Goal: Task Accomplishment & Management: Manage account settings

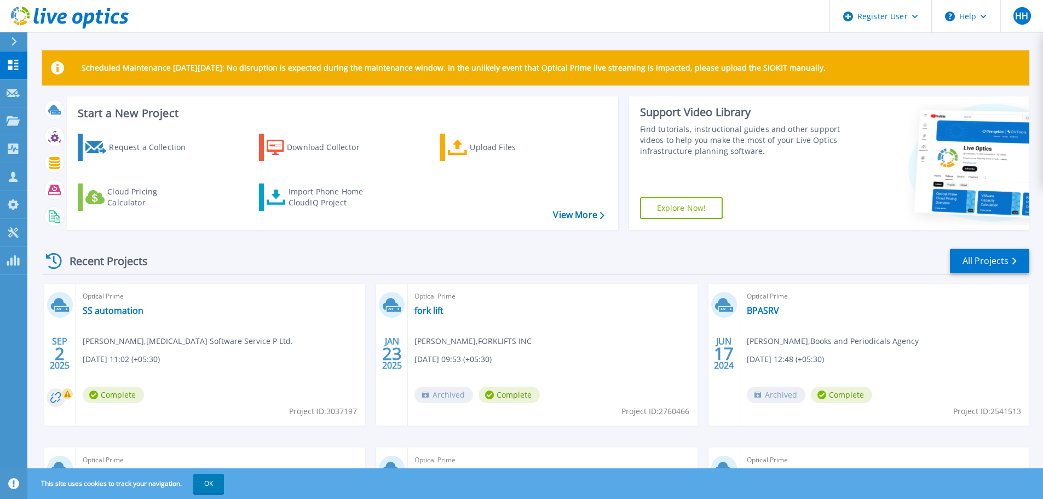
drag, startPoint x: 212, startPoint y: 482, endPoint x: 227, endPoint y: 478, distance: 15.3
click at [212, 482] on button "OK" at bounding box center [208, 484] width 31 height 20
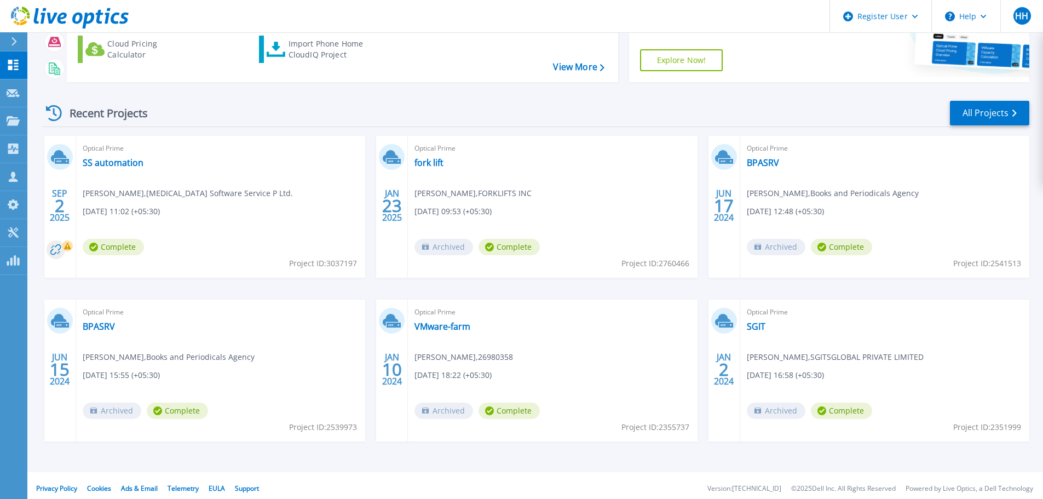
scroll to position [154, 0]
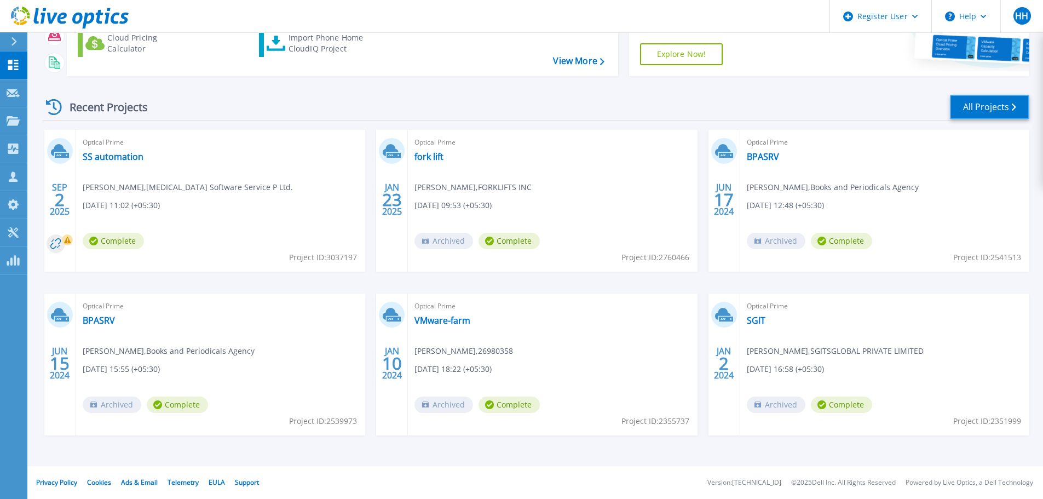
click at [998, 110] on link "All Projects" at bounding box center [989, 107] width 79 height 25
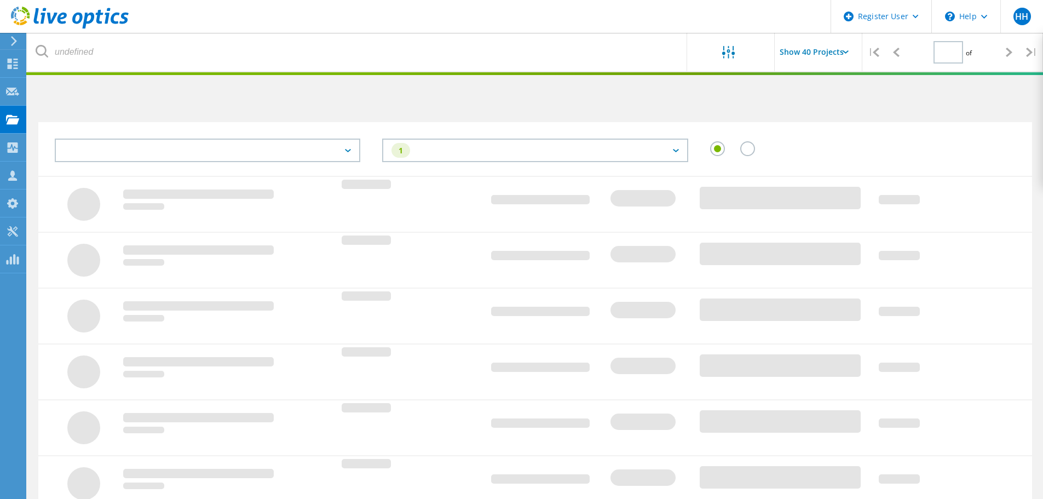
type input "1"
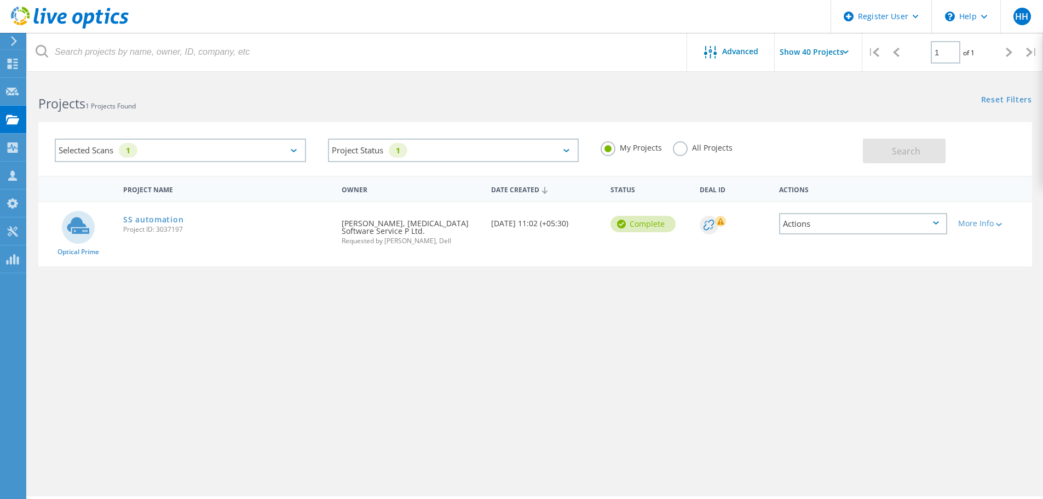
click at [684, 149] on label "All Projects" at bounding box center [703, 146] width 60 height 10
click at [0, 0] on input "All Projects" at bounding box center [0, 0] width 0 height 0
click at [226, 158] on div "Selected Scans 1" at bounding box center [180, 150] width 251 height 24
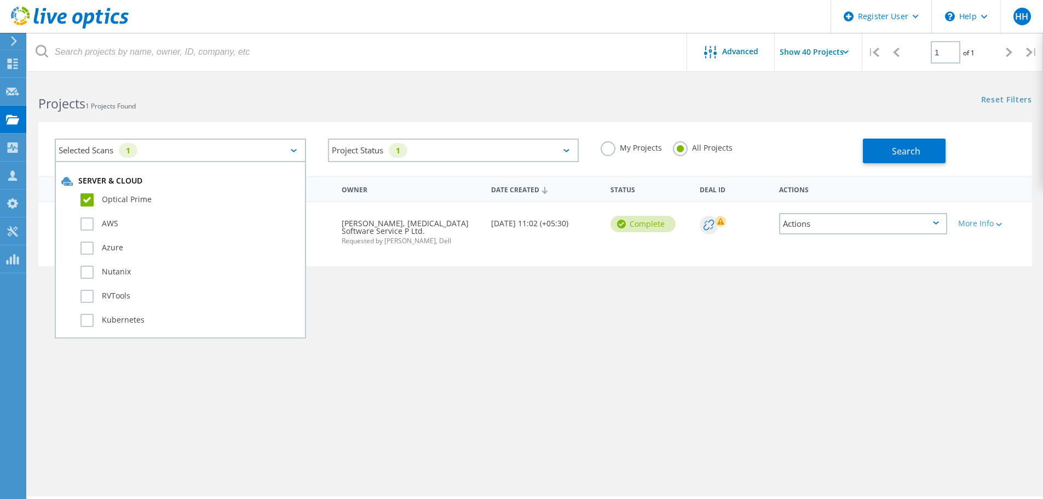
click at [423, 184] on div "Owner" at bounding box center [410, 188] width 149 height 20
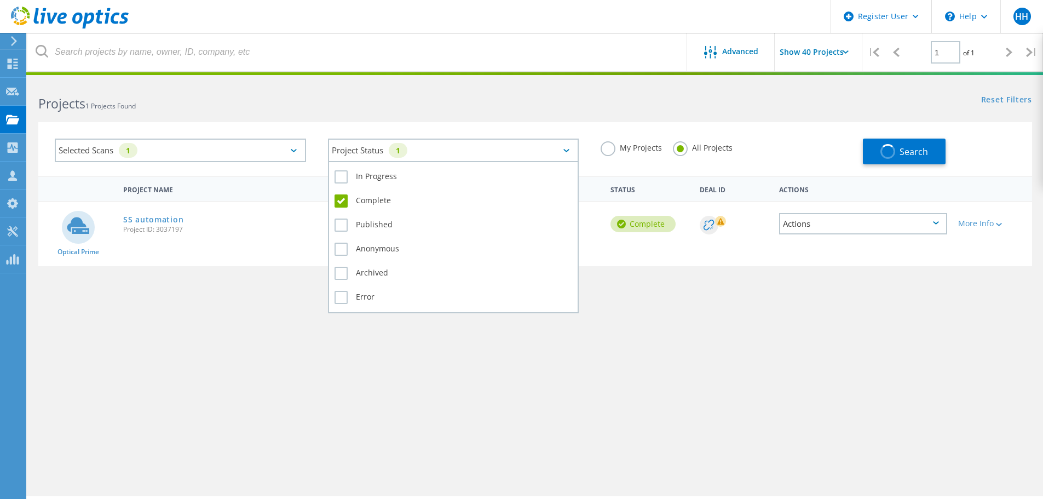
click at [407, 155] on div "1" at bounding box center [398, 150] width 19 height 15
click at [340, 199] on label "Complete" at bounding box center [453, 200] width 238 height 13
click at [0, 0] on input "Complete" at bounding box center [0, 0] width 0 height 0
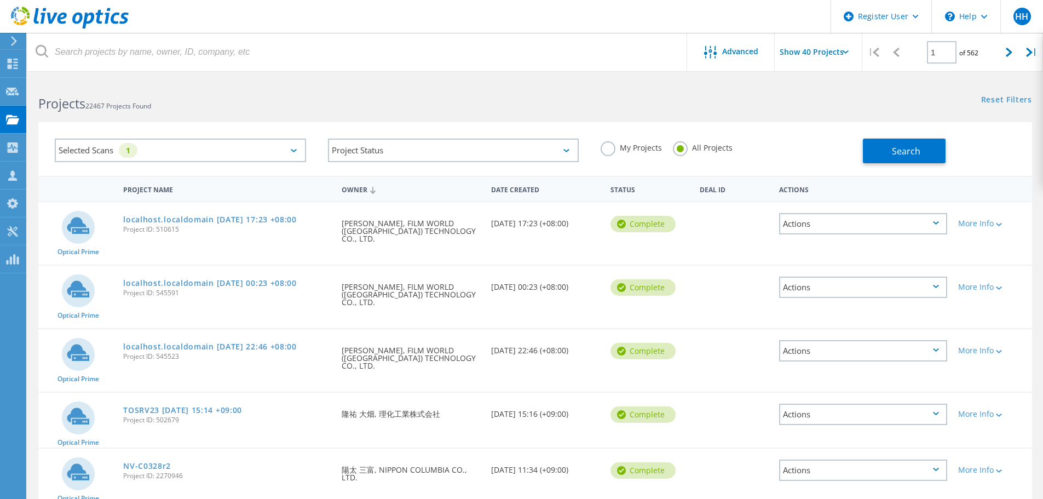
click at [800, 126] on div "Selected Scans 1 Project Status In Progress Complete Published Anonymous Archiv…" at bounding box center [535, 149] width 994 height 54
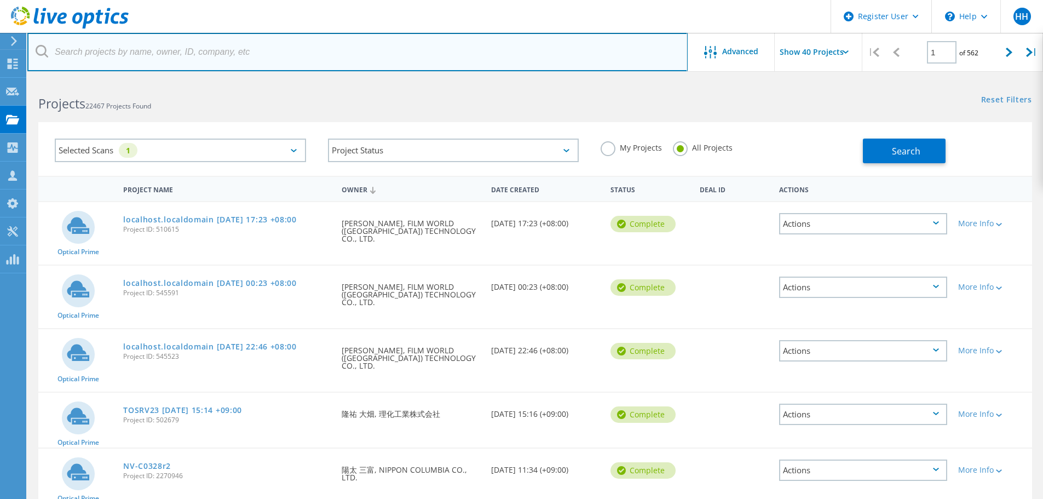
click at [190, 54] on input "text" at bounding box center [357, 52] width 660 height 38
paste input "3700019757345/7"
type input "3"
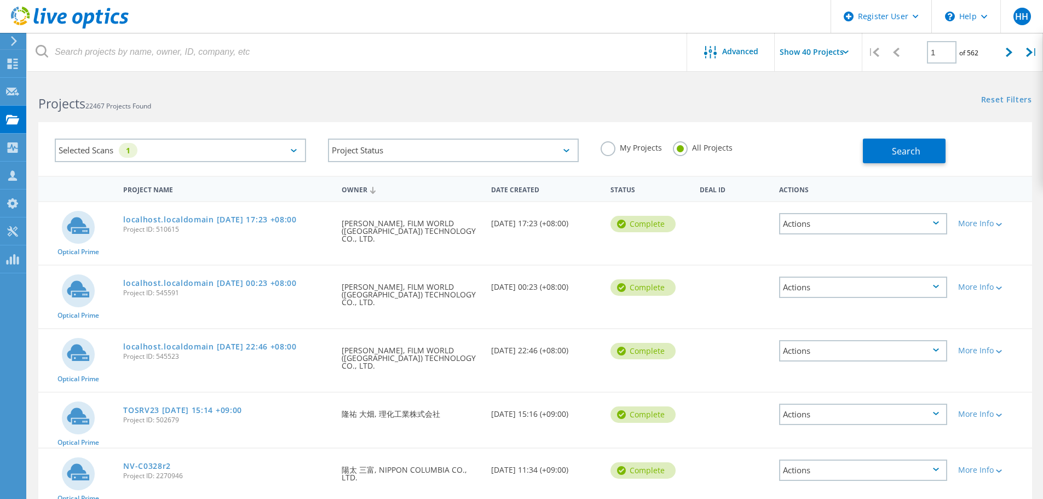
click at [828, 59] on input "Show 40 Projects" at bounding box center [829, 52] width 109 height 38
click at [812, 136] on div "Show 40 Projects" at bounding box center [829, 135] width 108 height 18
click at [707, 121] on div "Selected Scans 1 Project Status In Progress Complete Published Anonymous Archiv…" at bounding box center [534, 141] width 1015 height 67
click at [135, 151] on div "1" at bounding box center [128, 150] width 19 height 15
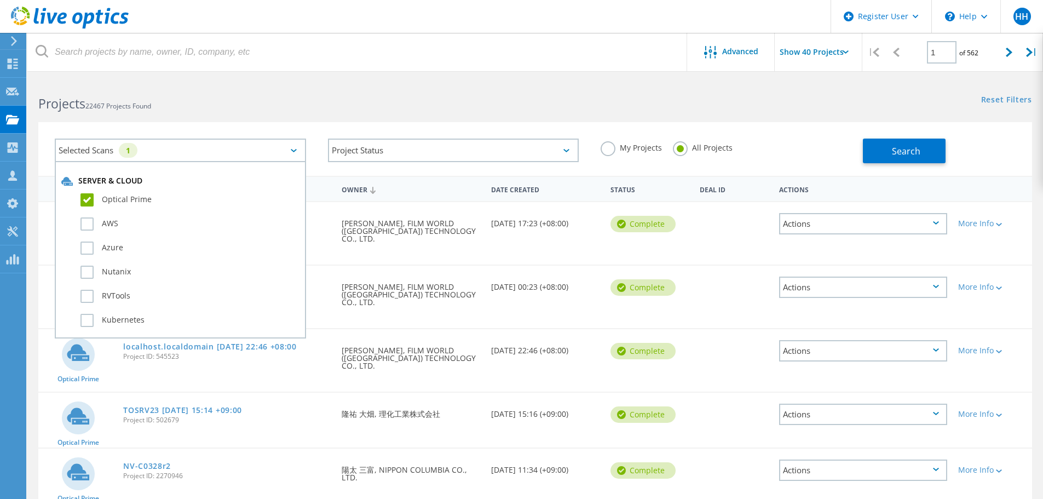
click at [474, 96] on h2 "Projects 22467 Projects Found" at bounding box center [281, 104] width 486 height 18
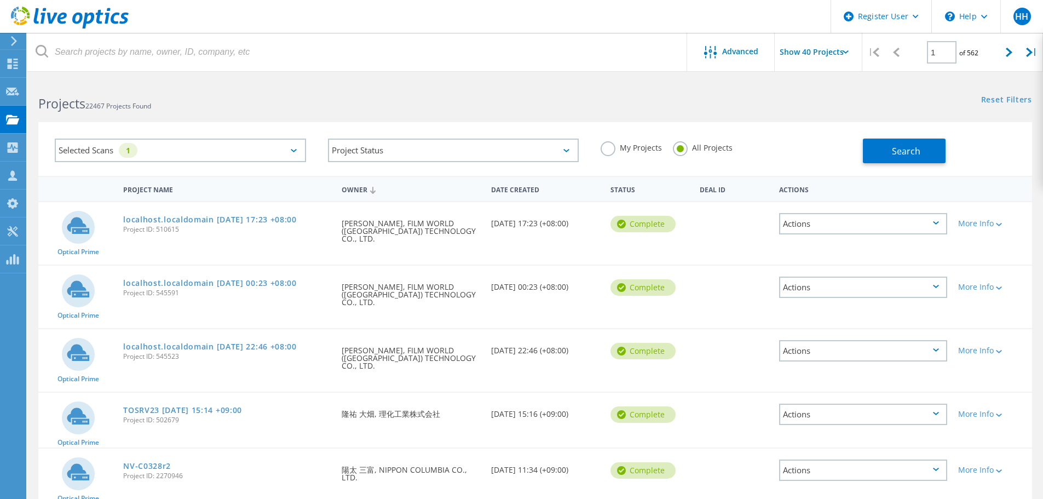
click at [19, 45] on div at bounding box center [12, 41] width 16 height 10
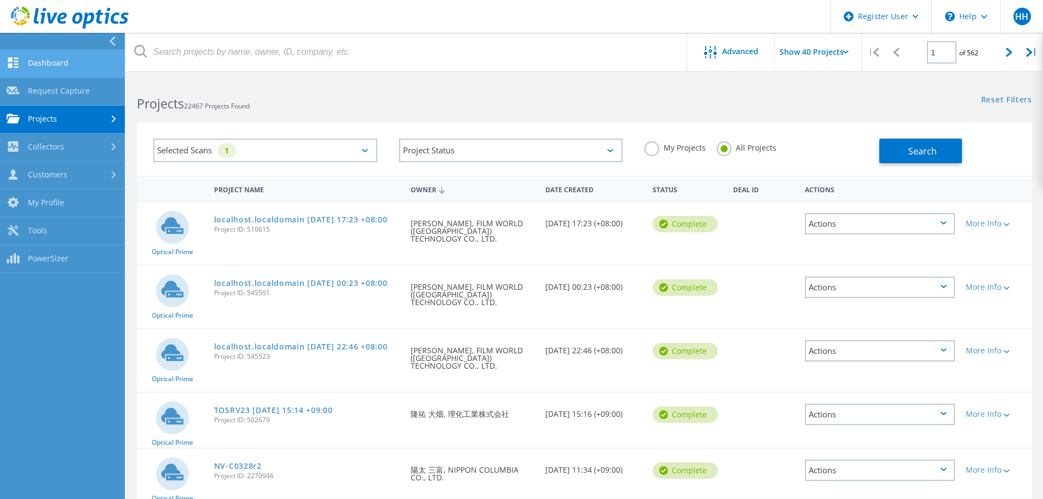
click at [68, 61] on link "Dashboard" at bounding box center [62, 64] width 125 height 28
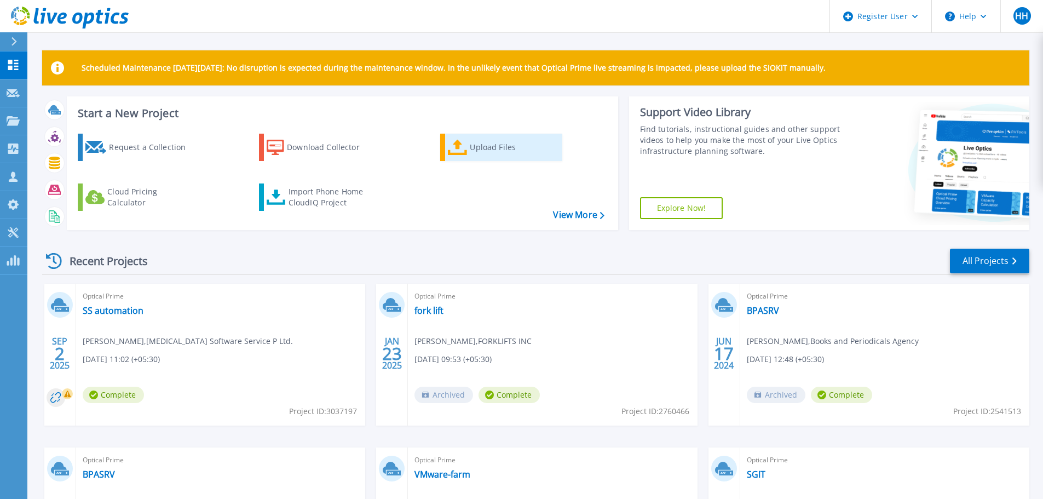
click at [486, 146] on div "Upload Files" at bounding box center [514, 147] width 88 height 22
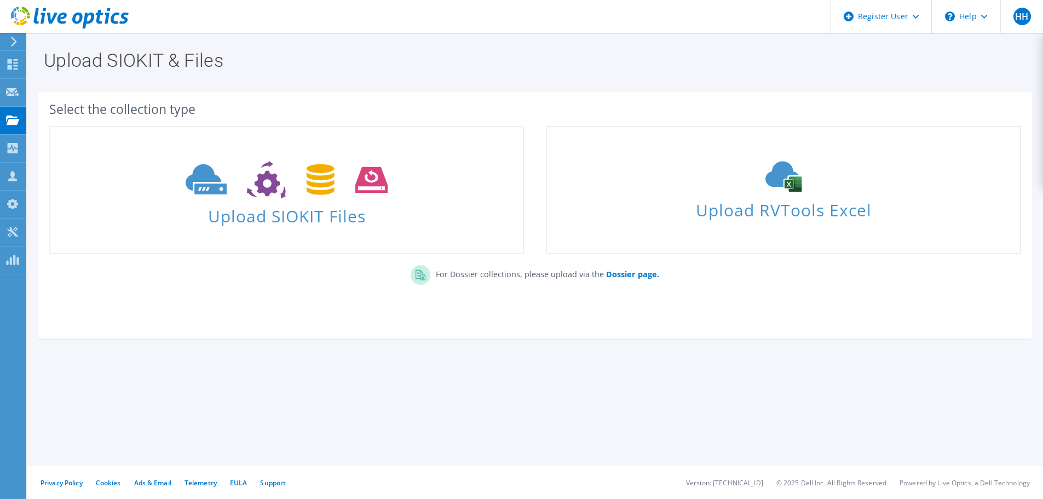
click at [12, 40] on icon at bounding box center [14, 42] width 8 height 10
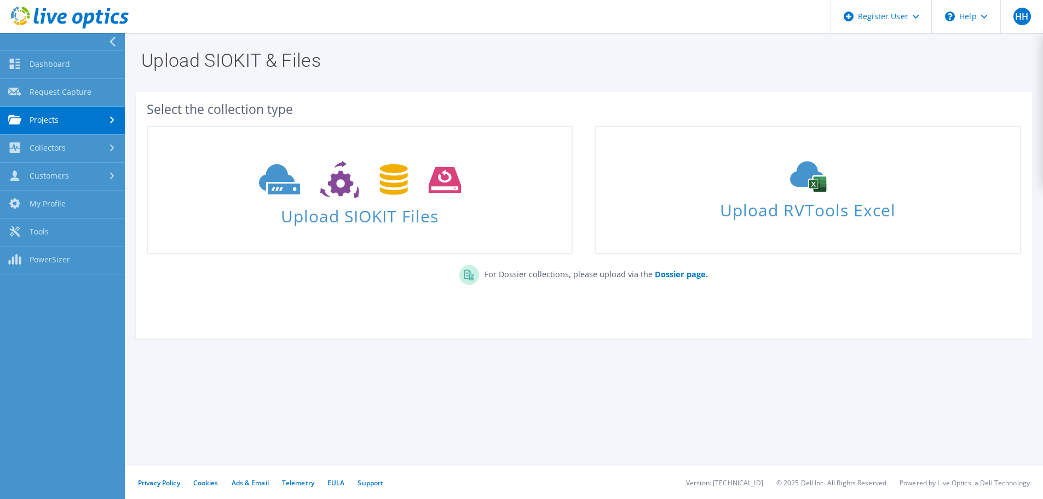
click at [83, 119] on link "Projects" at bounding box center [62, 121] width 125 height 28
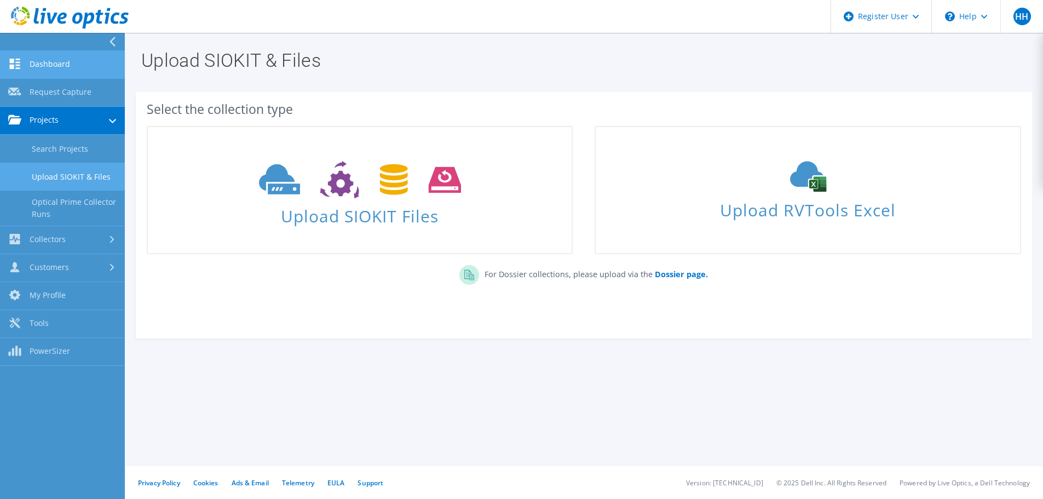
click at [61, 64] on link "Dashboard" at bounding box center [62, 65] width 125 height 28
